Goal: Find contact information: Find contact information

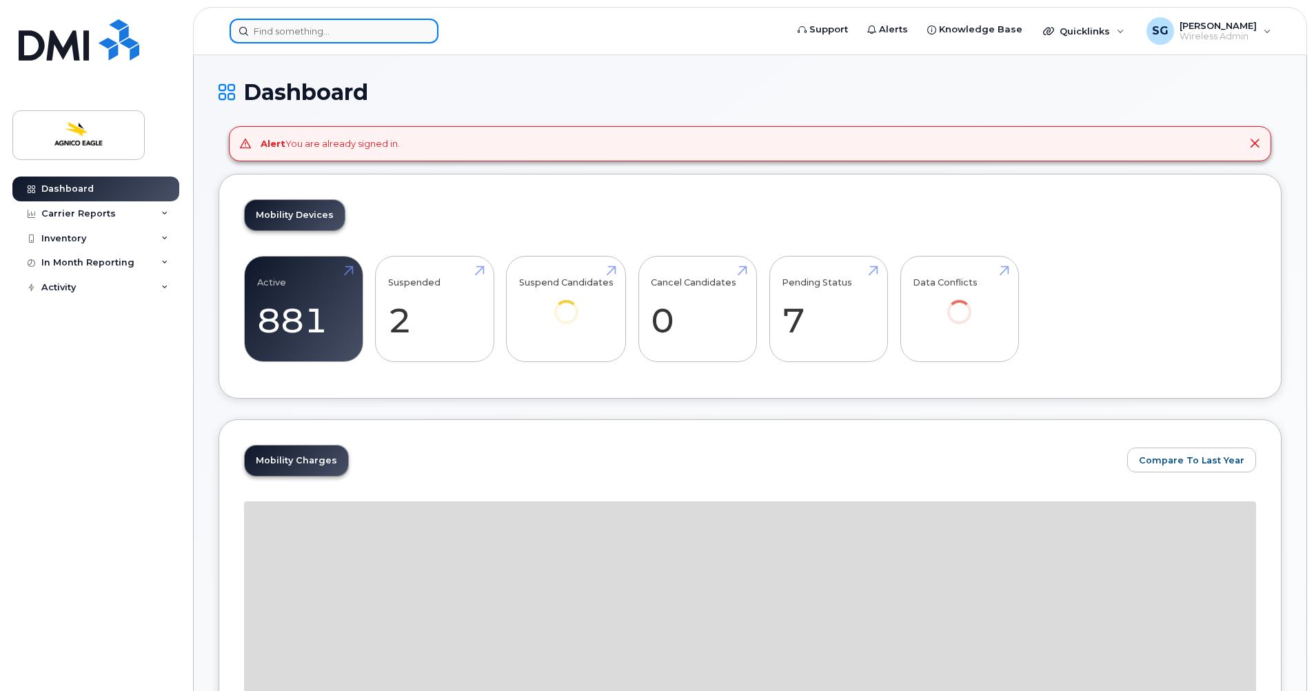
click at [336, 33] on input at bounding box center [334, 31] width 209 height 25
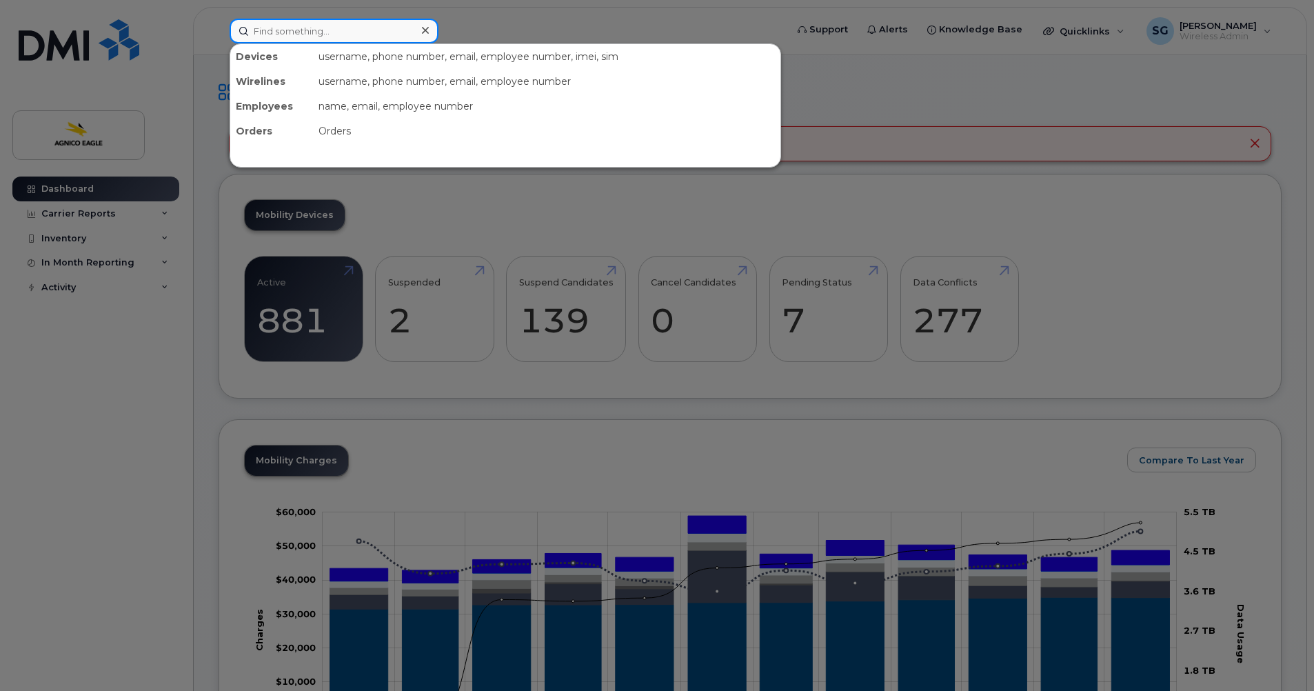
paste input "Technicien Géologie"
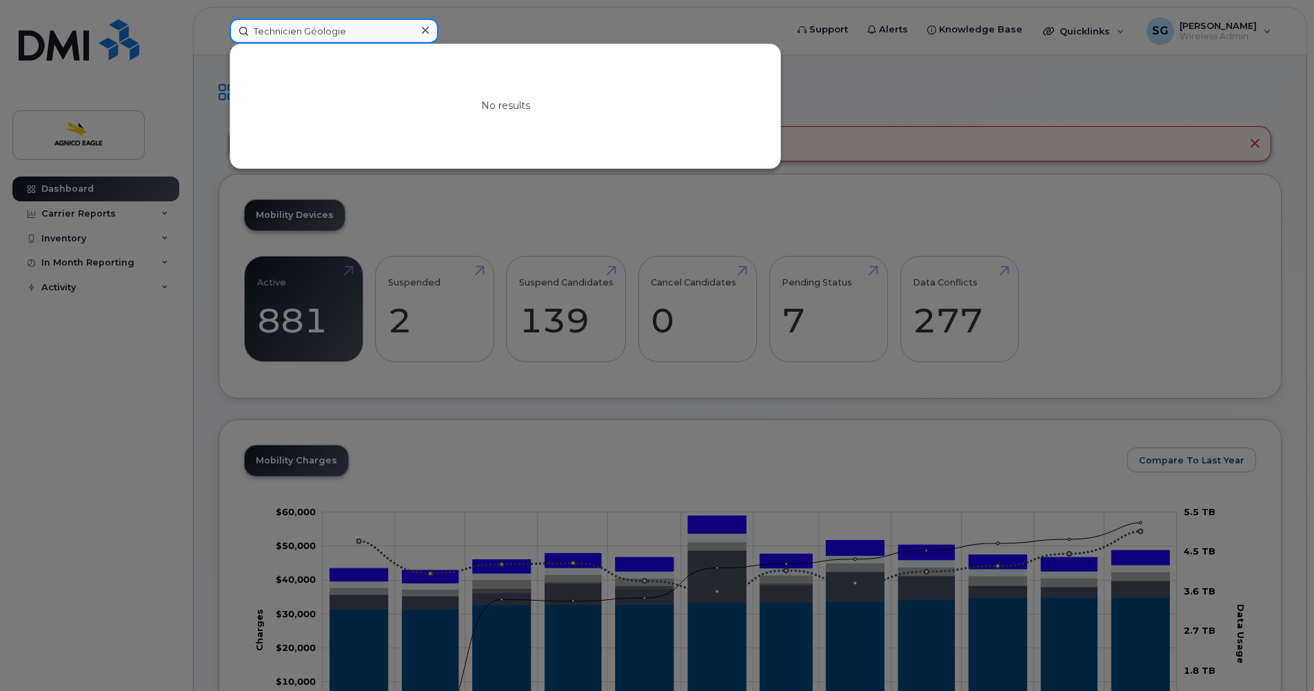
click at [305, 31] on input "Technicien Géologie" at bounding box center [334, 31] width 209 height 25
click at [534, 19] on div at bounding box center [657, 345] width 1314 height 691
drag, startPoint x: 262, startPoint y: 28, endPoint x: 343, endPoint y: 32, distance: 80.7
click at [265, 29] on input "Géologie" at bounding box center [334, 31] width 209 height 25
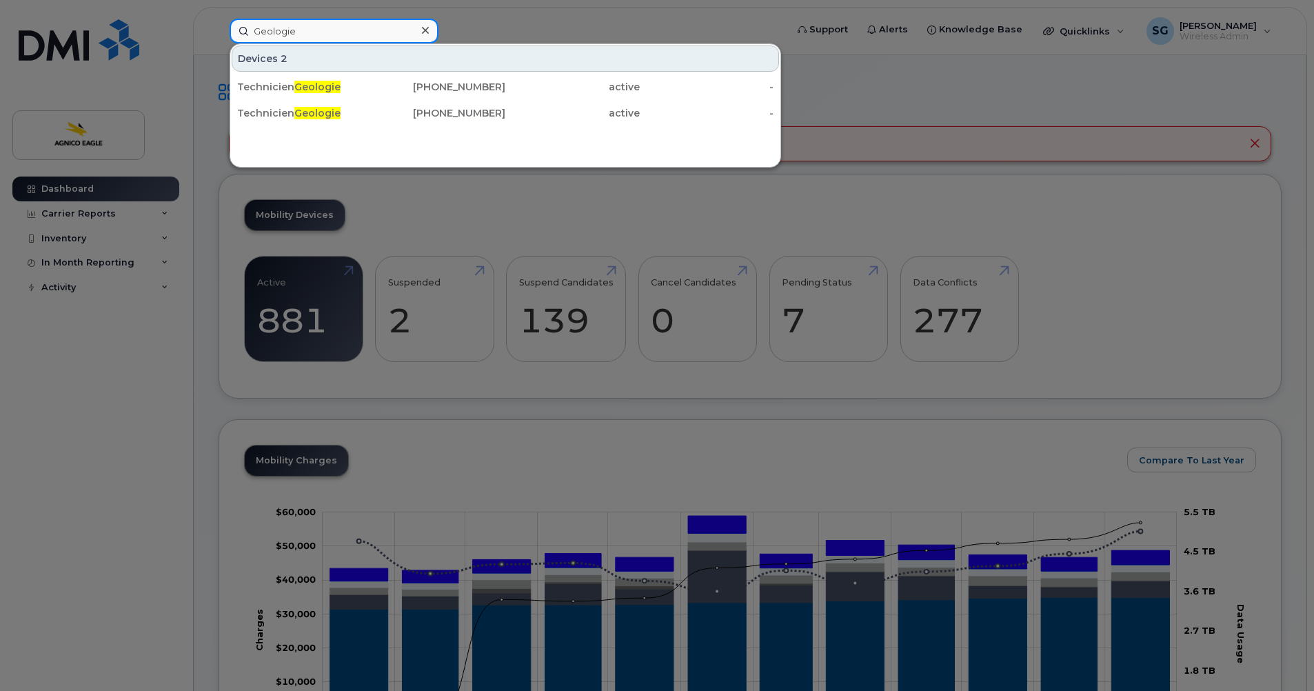
type input "Geologie"
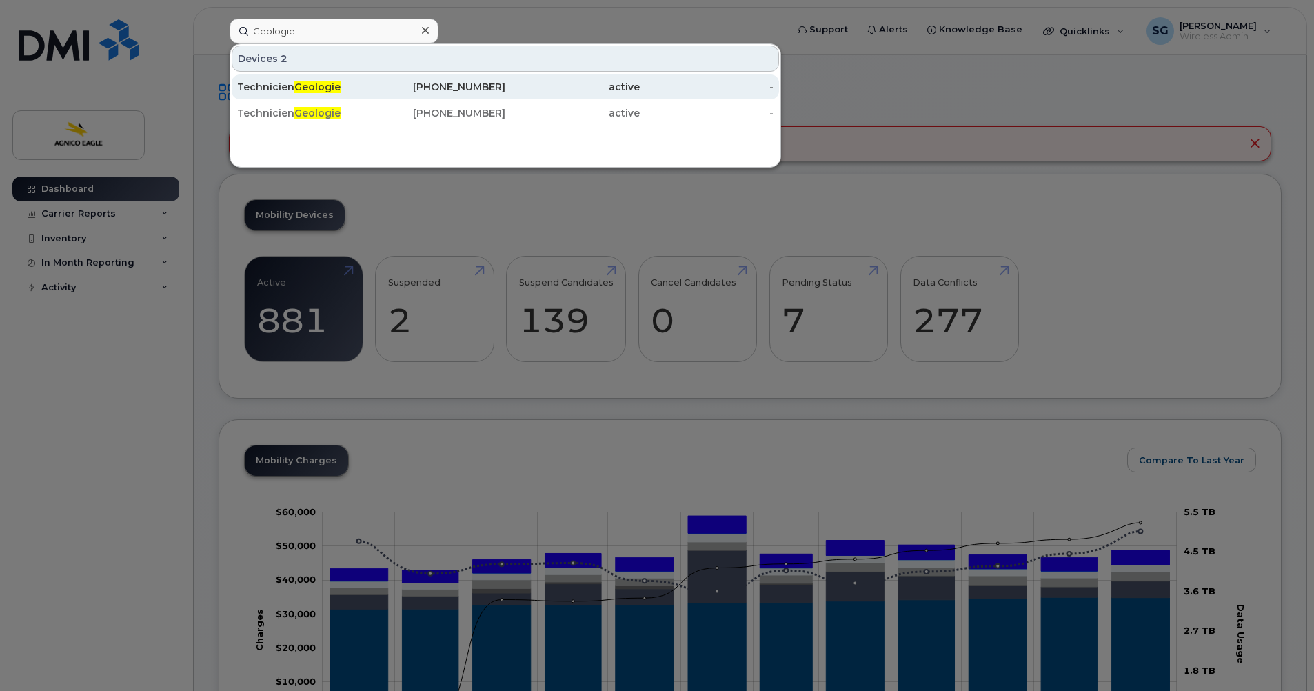
click at [329, 82] on span "Geologie" at bounding box center [317, 87] width 46 height 12
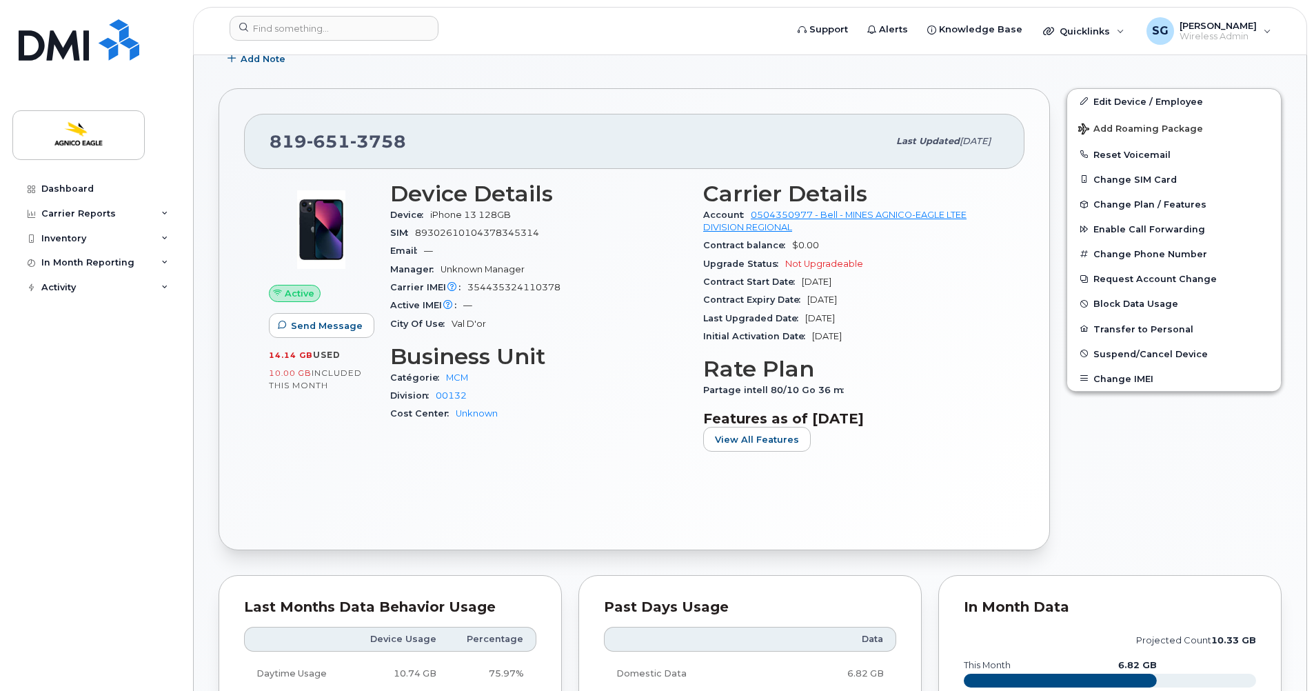
scroll to position [276, 0]
click at [287, 27] on input at bounding box center [334, 28] width 209 height 25
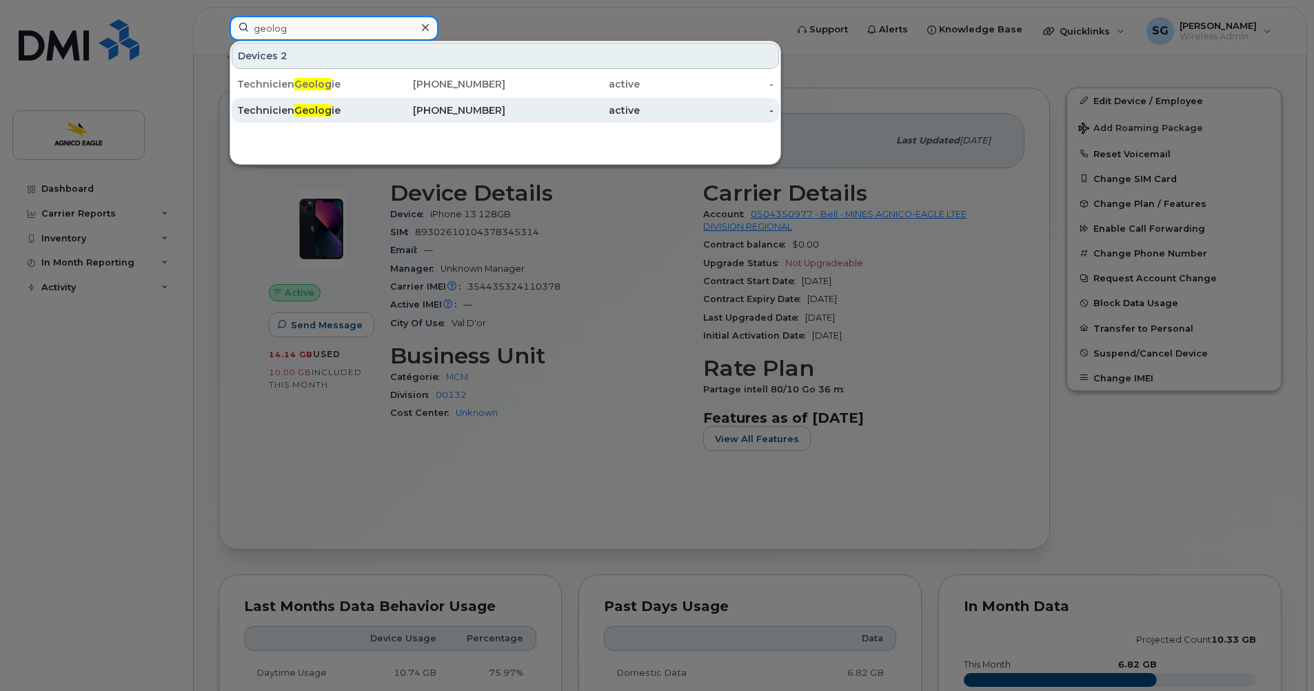
type input "geolog"
click at [475, 114] on div "[PHONE_NUMBER]" at bounding box center [439, 110] width 134 height 14
